Goal: Task Accomplishment & Management: Manage account settings

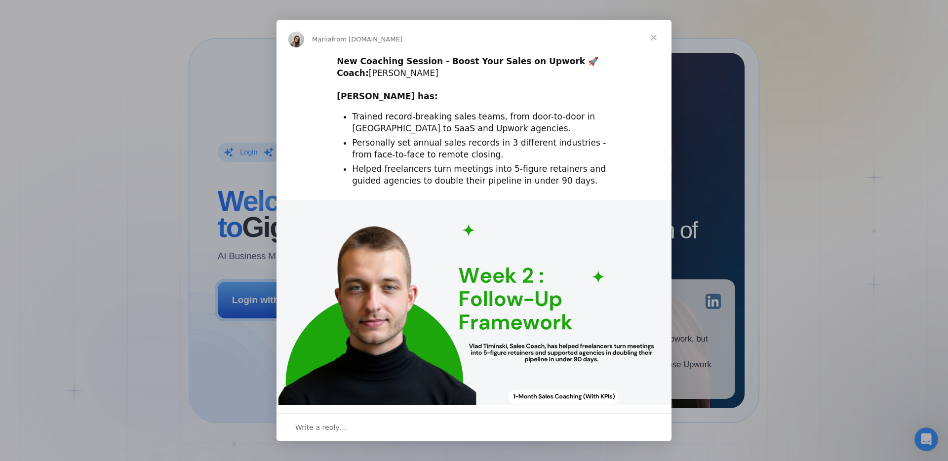
click at [254, 316] on div "Intercom messenger" at bounding box center [474, 230] width 948 height 461
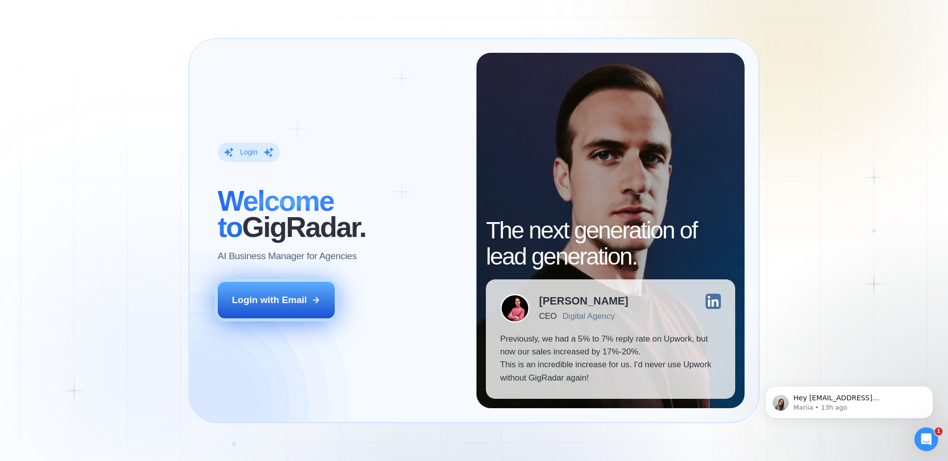
click at [269, 311] on button "Login with Email" at bounding box center [276, 300] width 117 height 37
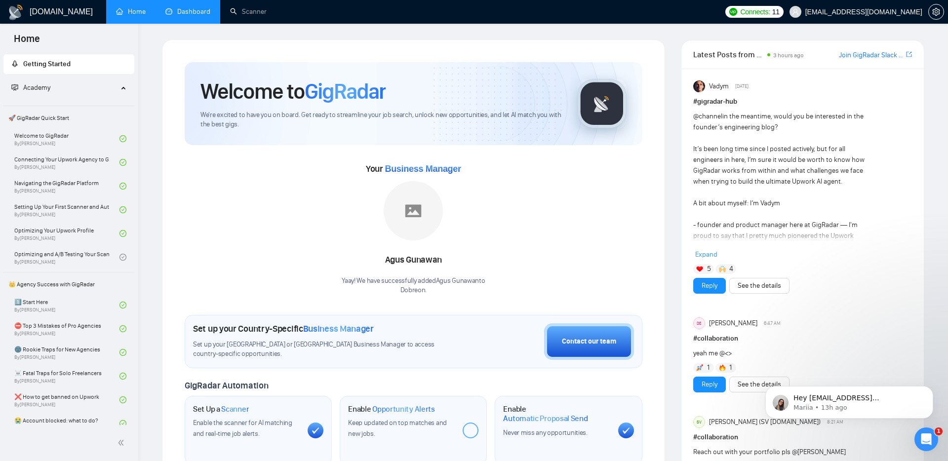
click at [190, 15] on link "Dashboard" at bounding box center [187, 11] width 45 height 8
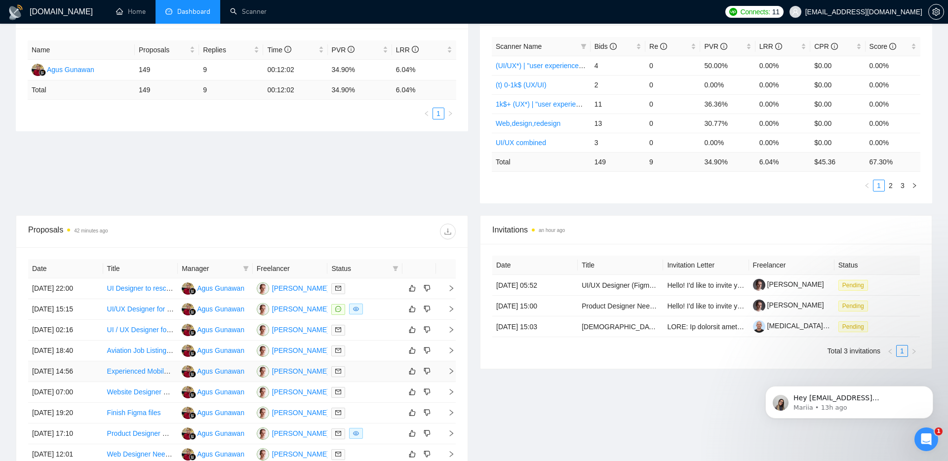
scroll to position [321, 0]
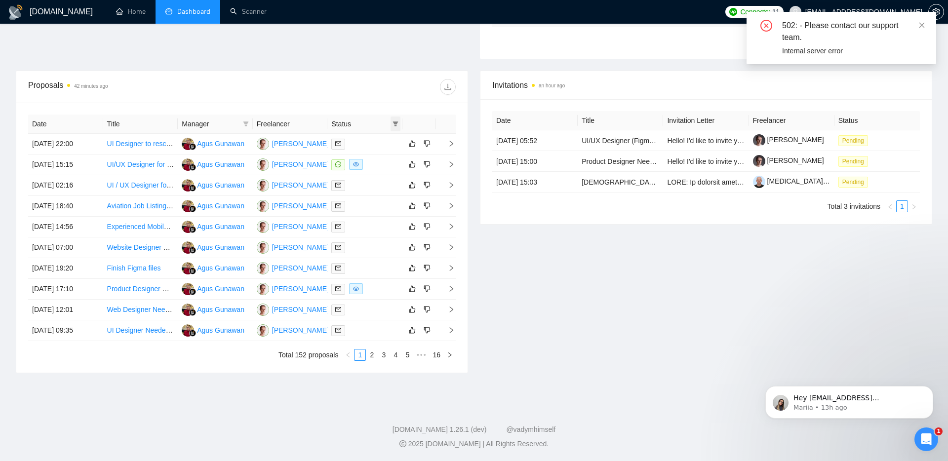
click at [390, 126] on span at bounding box center [395, 123] width 10 height 15
click at [403, 111] on div "Date Title Manager Freelancer Status [DATE] 22:00 UI Designer to rescale & poli…" at bounding box center [241, 238] width 451 height 270
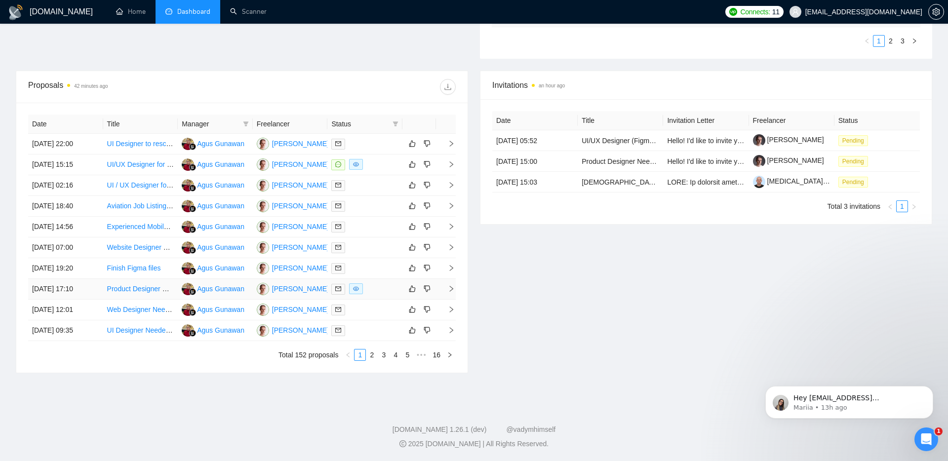
click at [451, 285] on td at bounding box center [446, 289] width 20 height 21
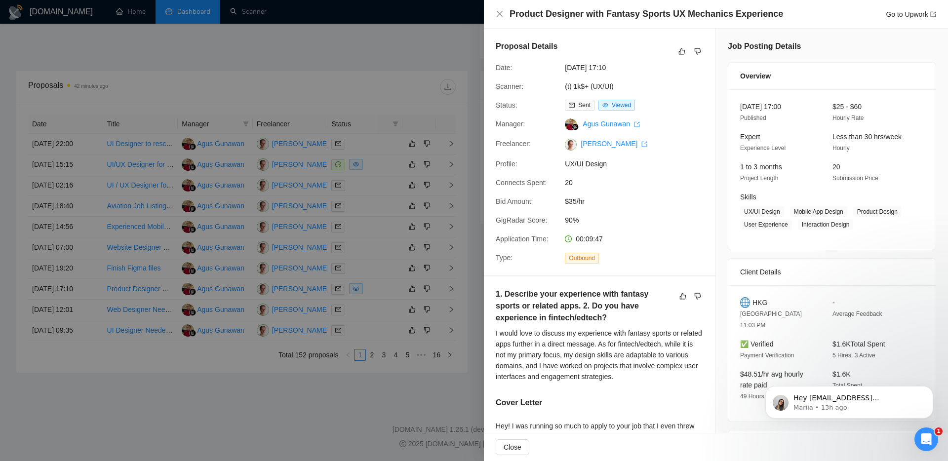
click at [371, 384] on div at bounding box center [474, 230] width 948 height 461
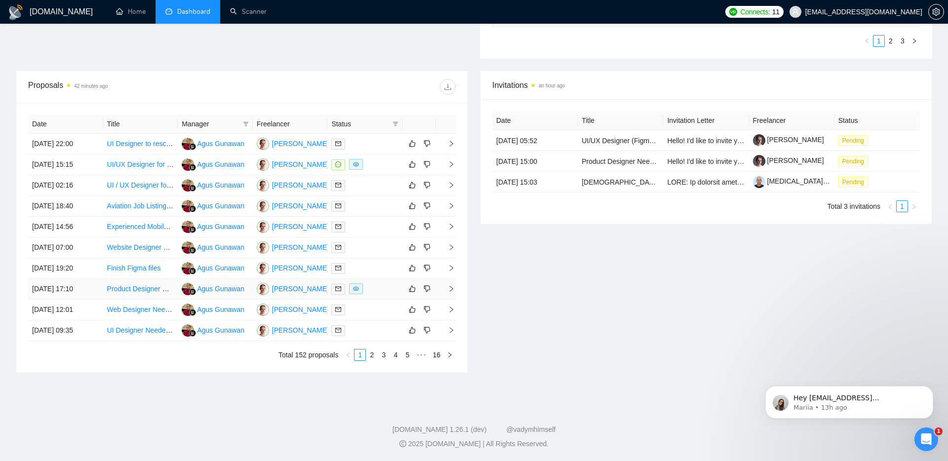
click at [451, 286] on icon "right" at bounding box center [451, 288] width 7 height 7
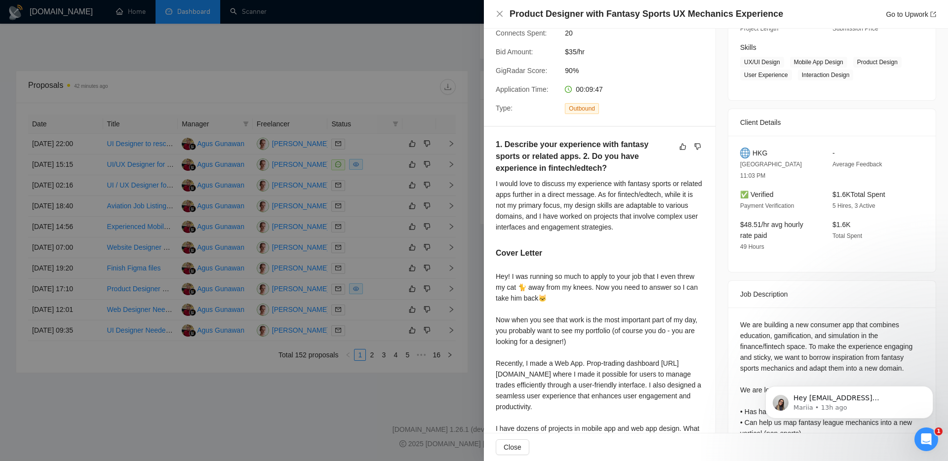
scroll to position [151, 0]
click at [391, 396] on div at bounding box center [474, 230] width 948 height 461
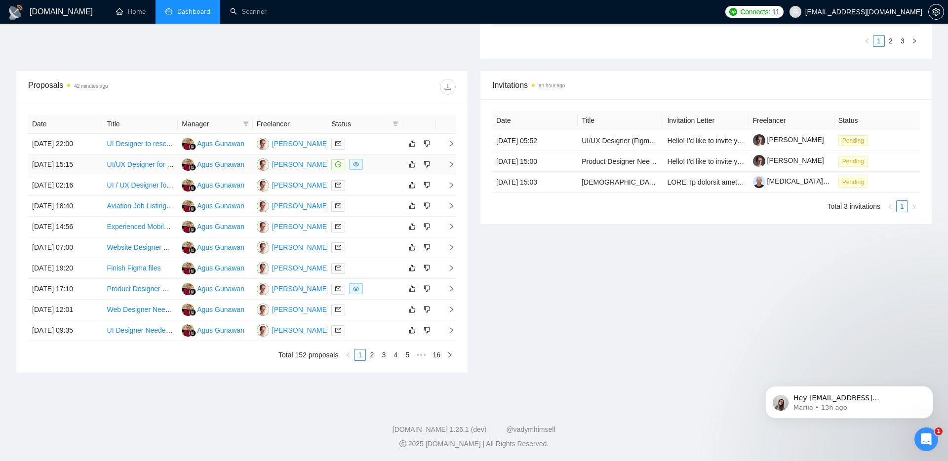
click at [453, 163] on icon "right" at bounding box center [451, 164] width 7 height 7
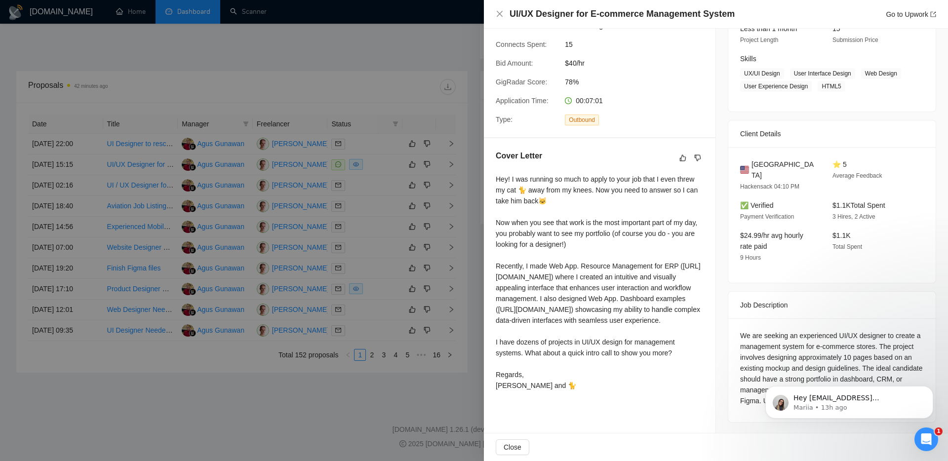
click at [330, 385] on div at bounding box center [474, 230] width 948 height 461
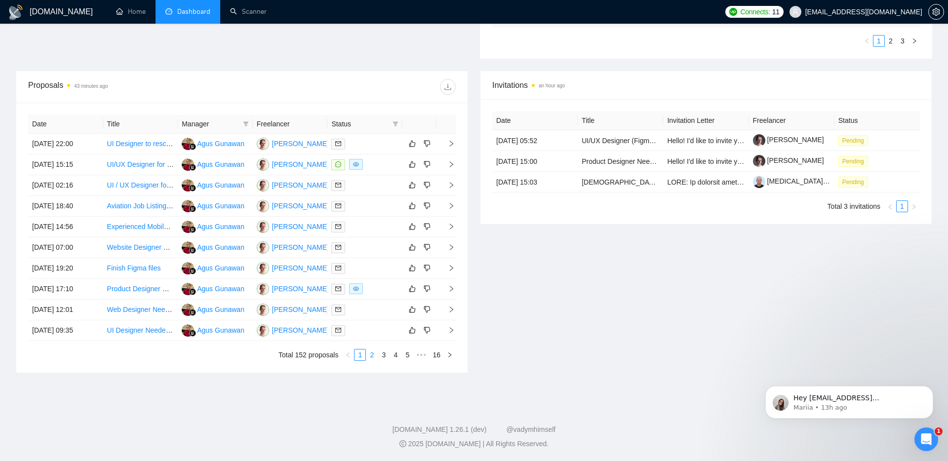
click at [372, 356] on link "2" at bounding box center [371, 354] width 11 height 11
click at [452, 142] on icon "right" at bounding box center [451, 143] width 7 height 7
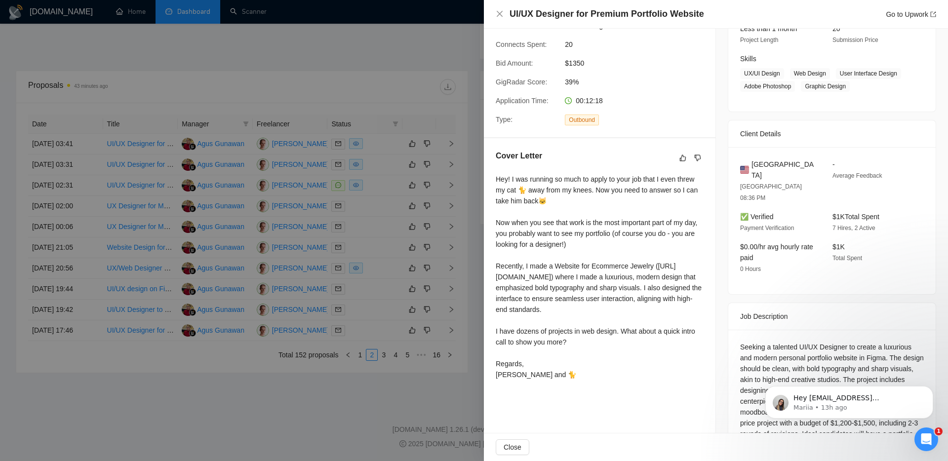
click at [445, 164] on div at bounding box center [474, 230] width 948 height 461
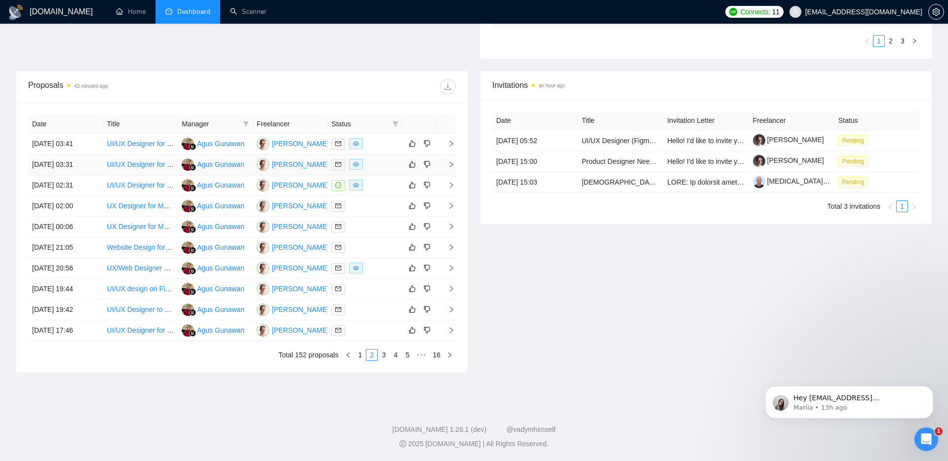
click at [449, 165] on icon "right" at bounding box center [451, 164] width 7 height 7
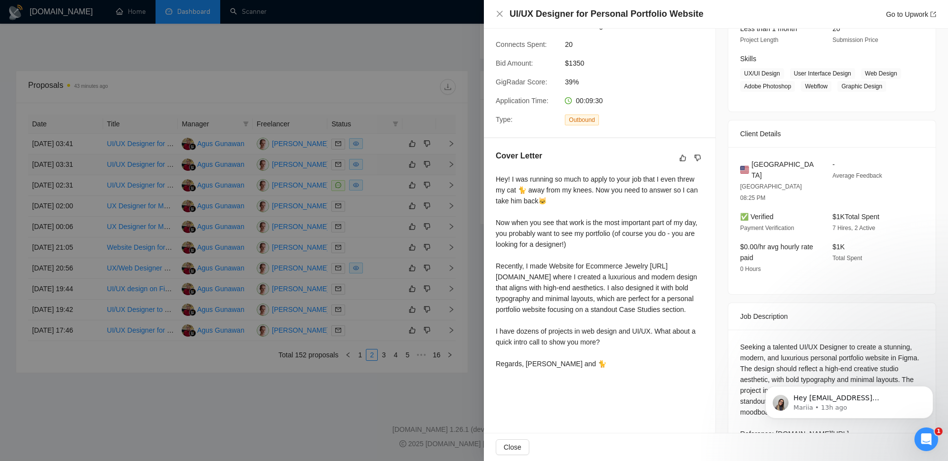
click at [449, 165] on div at bounding box center [474, 230] width 948 height 461
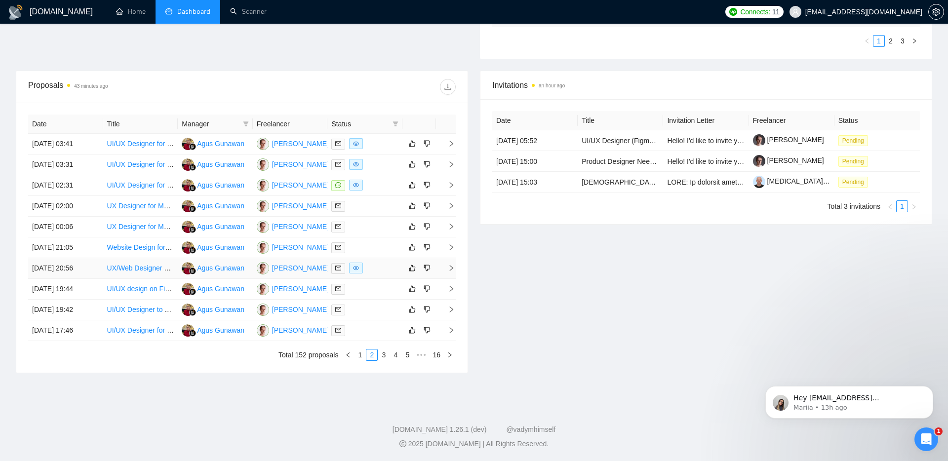
click at [450, 267] on icon "right" at bounding box center [451, 268] width 7 height 7
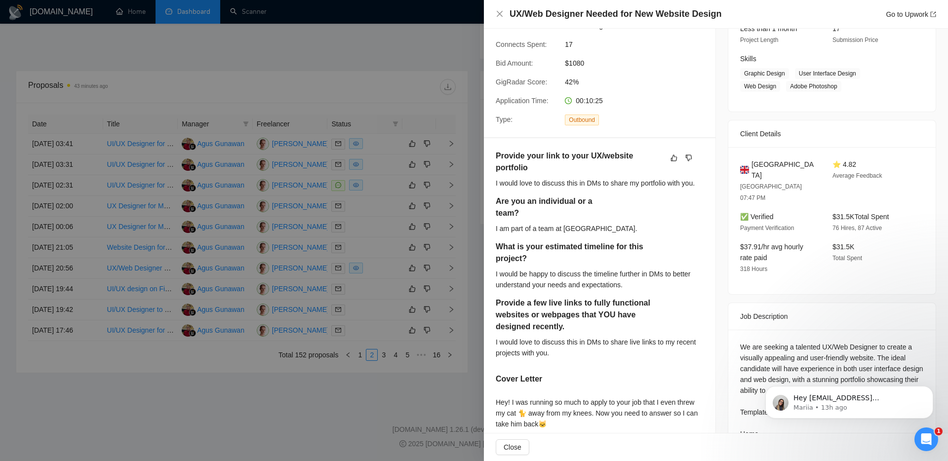
click at [386, 357] on div at bounding box center [474, 230] width 948 height 461
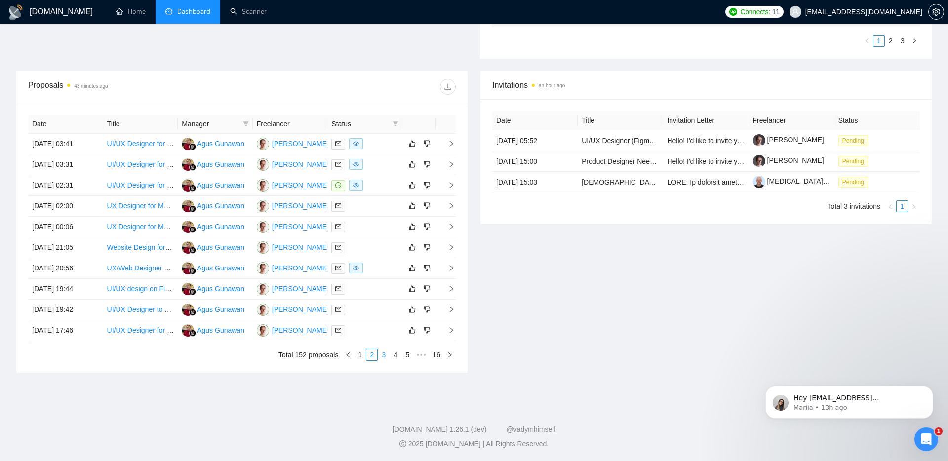
click at [382, 354] on link "3" at bounding box center [383, 354] width 11 height 11
click at [451, 163] on icon "right" at bounding box center [451, 164] width 3 height 6
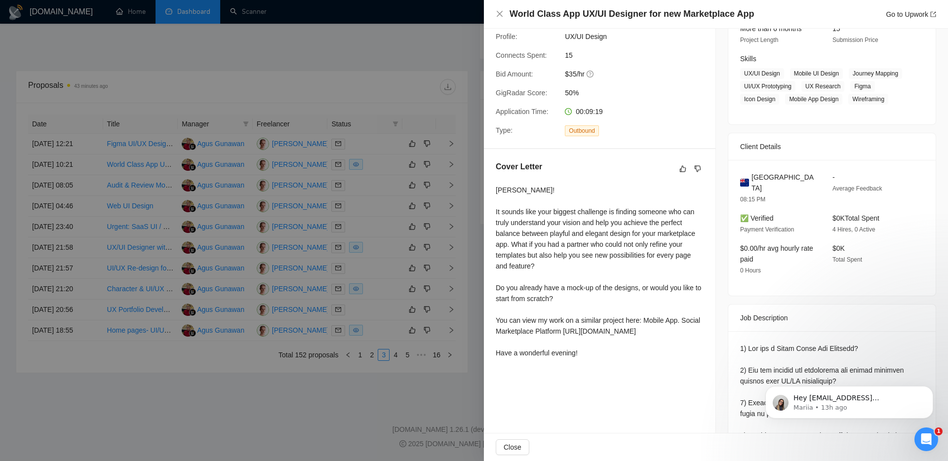
click at [445, 182] on div at bounding box center [474, 230] width 948 height 461
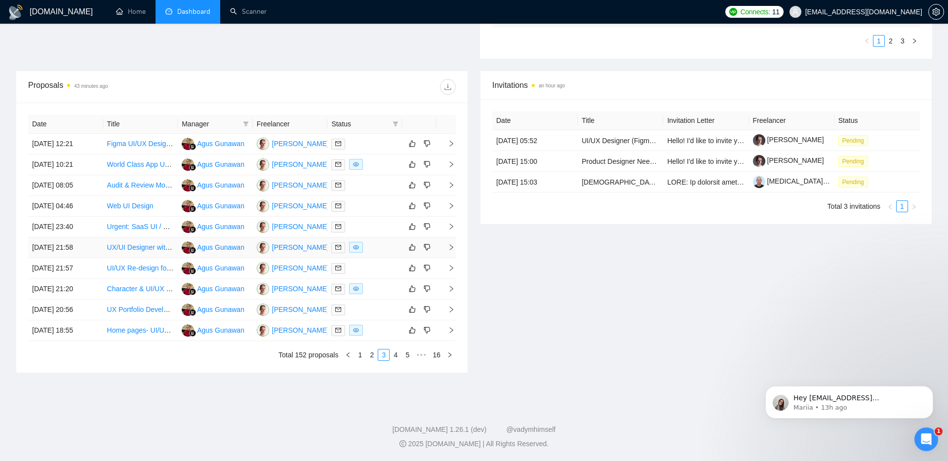
click at [454, 246] on icon "right" at bounding box center [451, 247] width 7 height 7
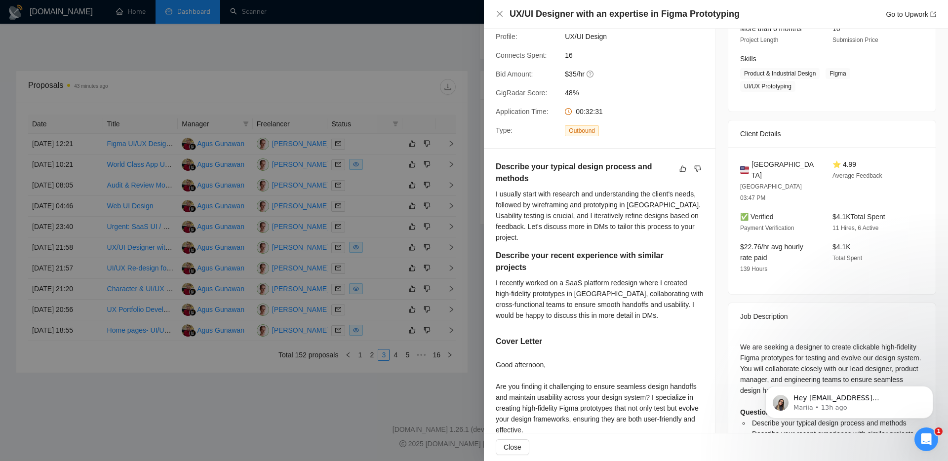
click at [398, 386] on div at bounding box center [474, 230] width 948 height 461
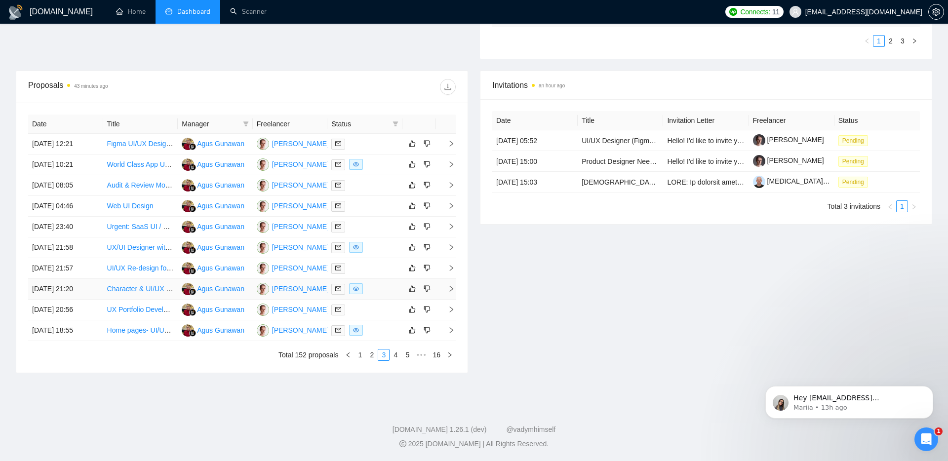
click at [452, 291] on icon "right" at bounding box center [451, 288] width 7 height 7
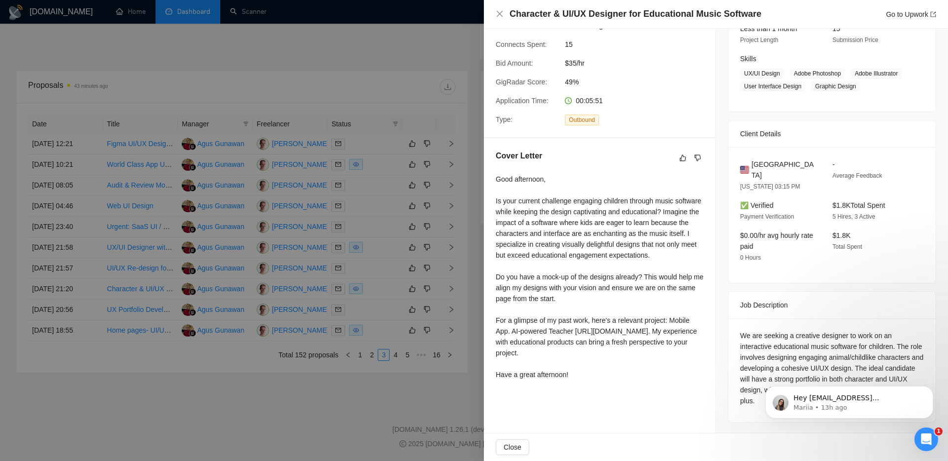
click at [407, 408] on div at bounding box center [474, 230] width 948 height 461
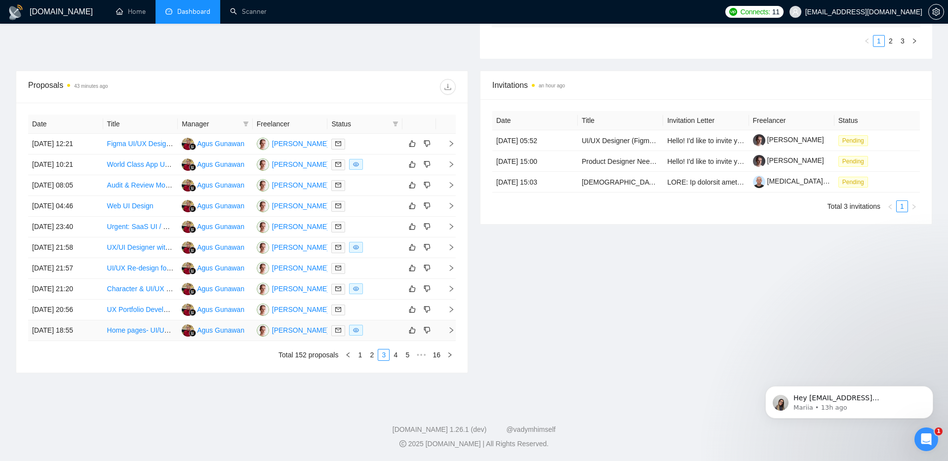
click at [452, 329] on icon "right" at bounding box center [451, 330] width 7 height 7
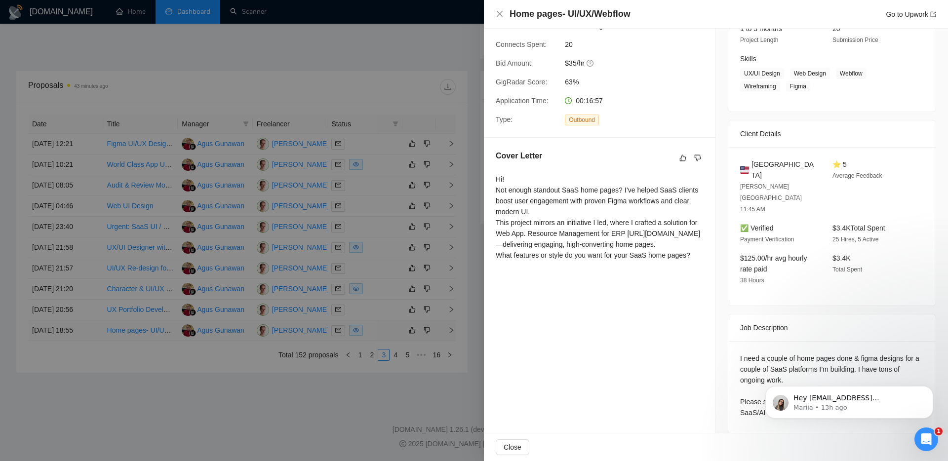
scroll to position [116, 0]
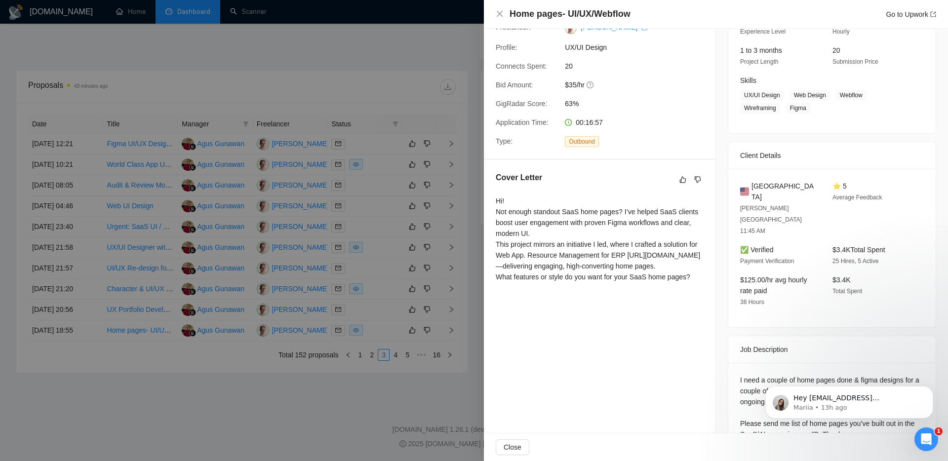
click at [410, 395] on div at bounding box center [474, 230] width 948 height 461
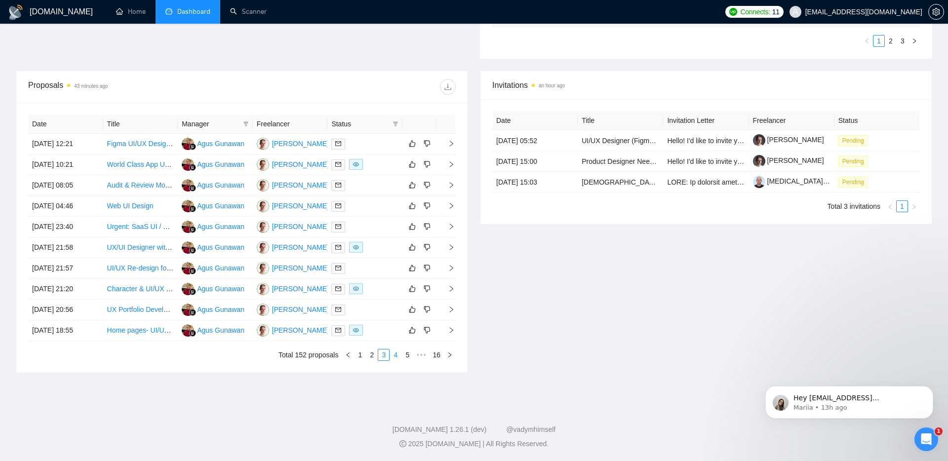
click at [391, 354] on link "4" at bounding box center [395, 354] width 11 height 11
click at [454, 182] on icon "right" at bounding box center [451, 185] width 7 height 7
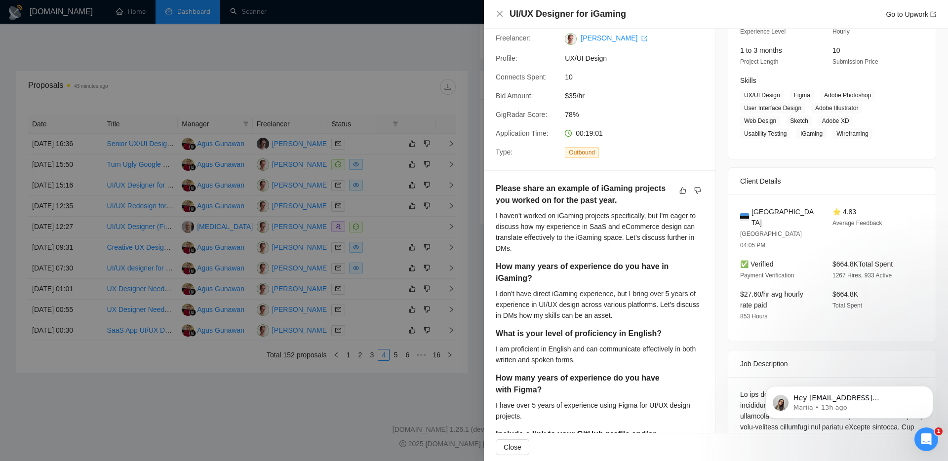
click at [462, 187] on div at bounding box center [474, 230] width 948 height 461
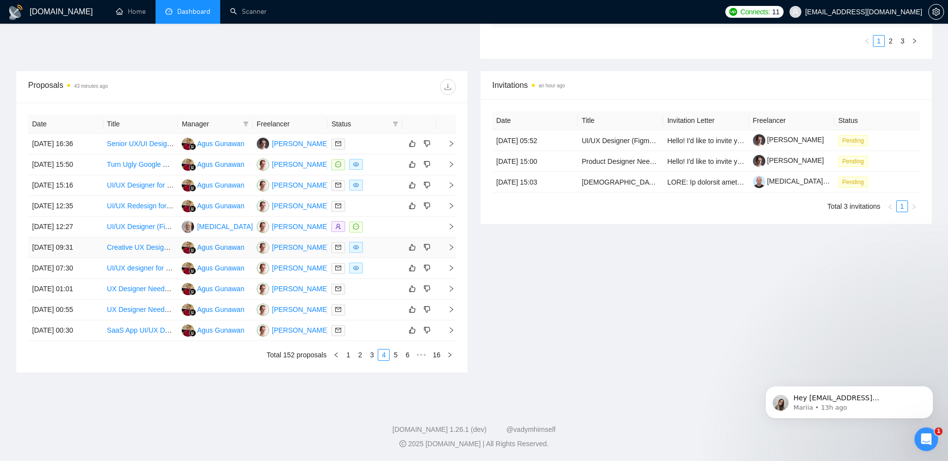
click at [450, 245] on icon "right" at bounding box center [451, 247] width 7 height 7
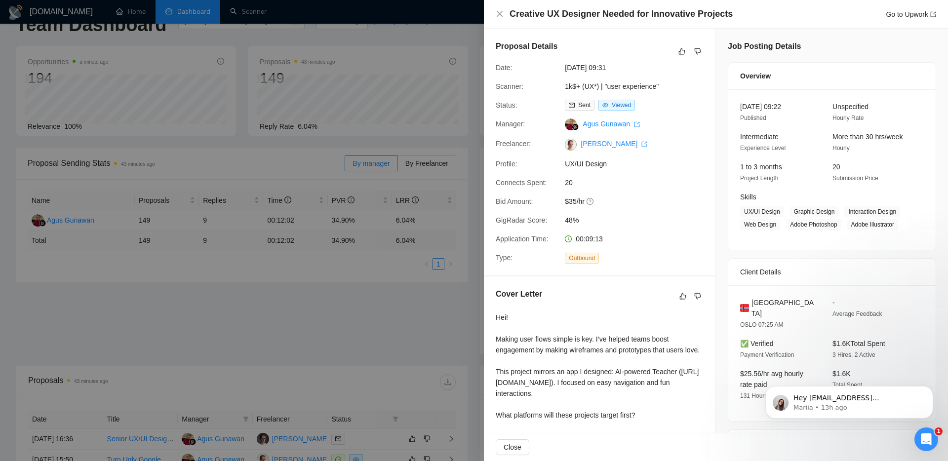
scroll to position [0, 0]
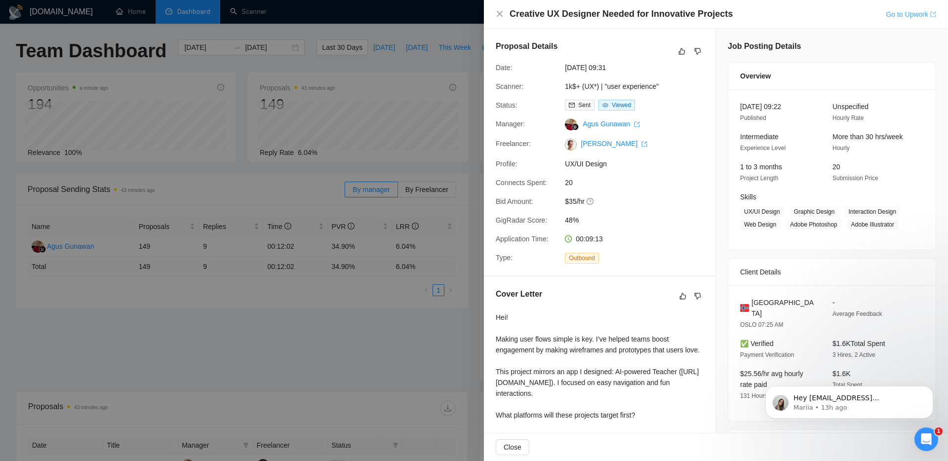
click at [908, 18] on link "Go to Upwork" at bounding box center [911, 14] width 50 height 8
